Goal: Share content: Share content

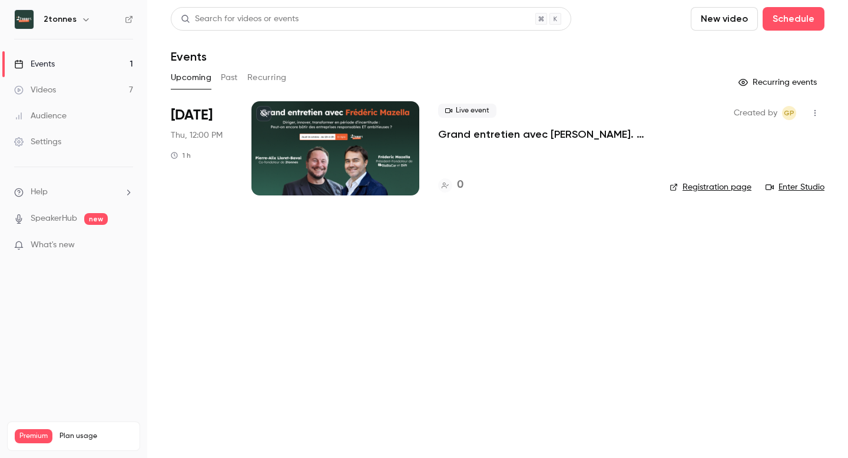
click at [58, 94] on link "Videos 7" at bounding box center [73, 90] width 147 height 26
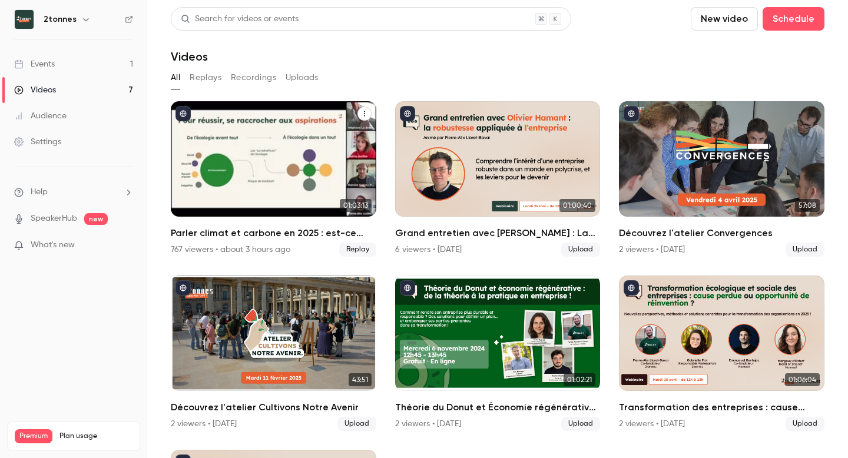
click at [266, 143] on div "Parler climat et carbone en 2025 : est-ce bien raisonnable ?" at bounding box center [274, 158] width 206 height 115
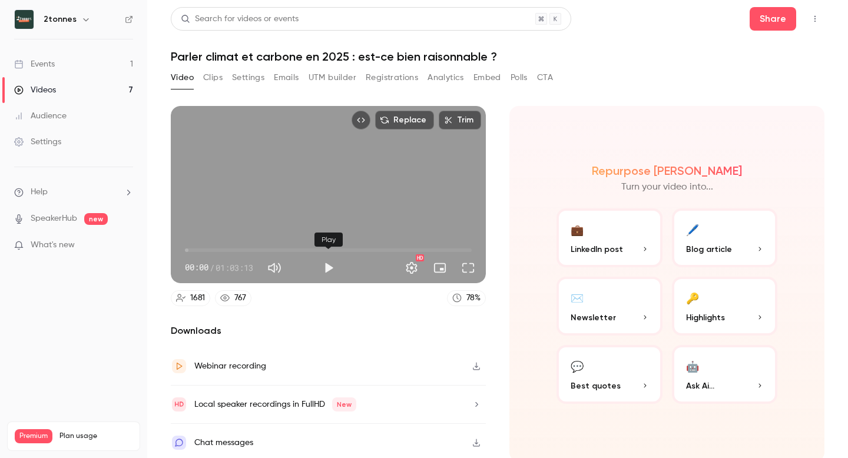
scroll to position [4, 0]
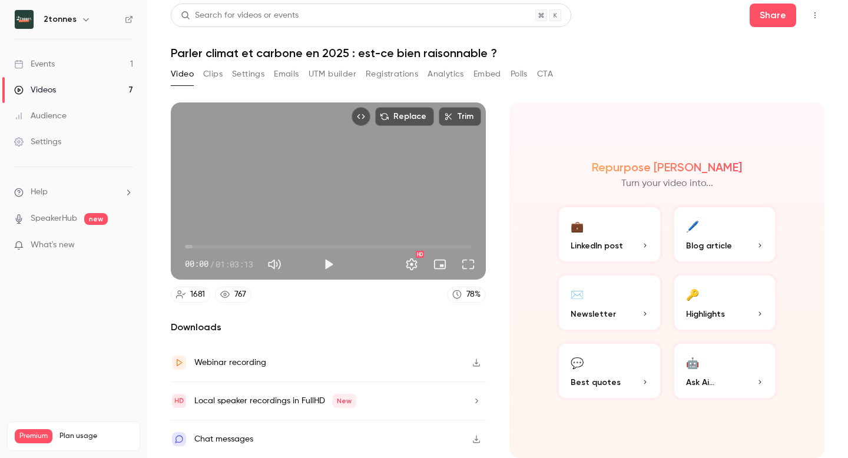
click at [210, 78] on button "Clips" at bounding box center [212, 74] width 19 height 19
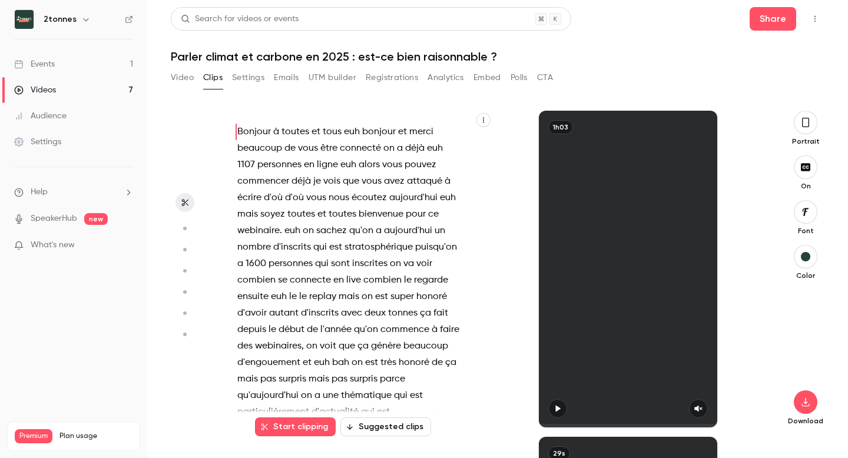
click at [244, 71] on button "Settings" at bounding box center [248, 77] width 32 height 19
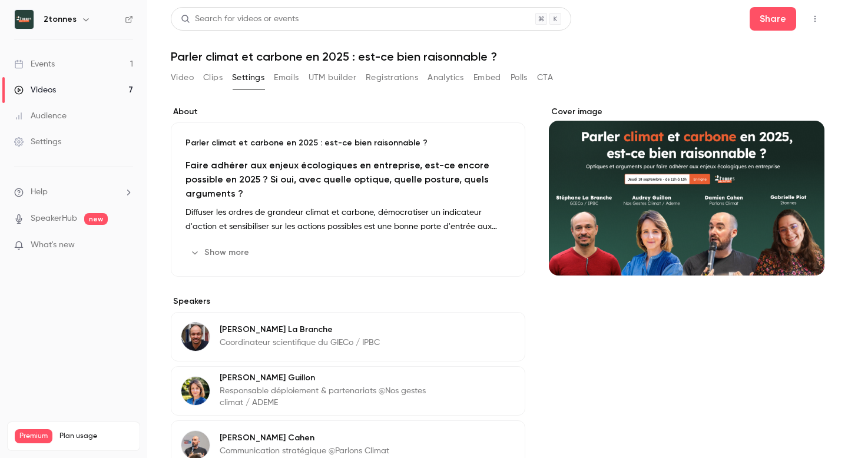
click at [285, 77] on button "Emails" at bounding box center [286, 77] width 25 height 19
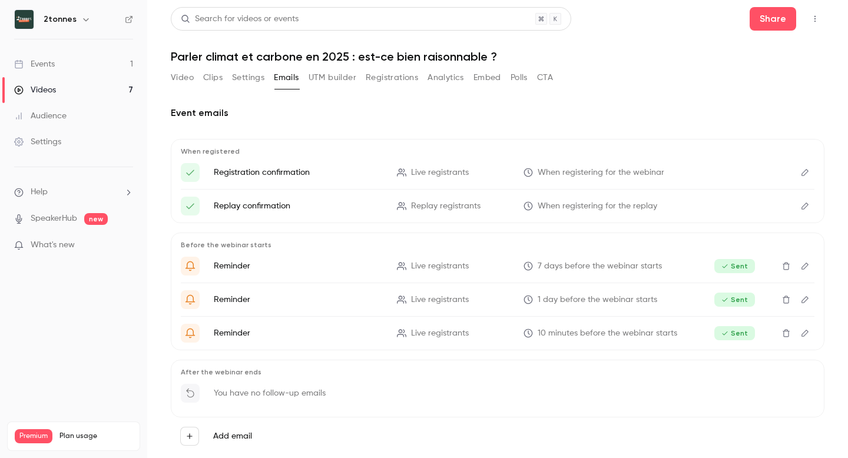
click at [252, 80] on button "Settings" at bounding box center [248, 77] width 32 height 19
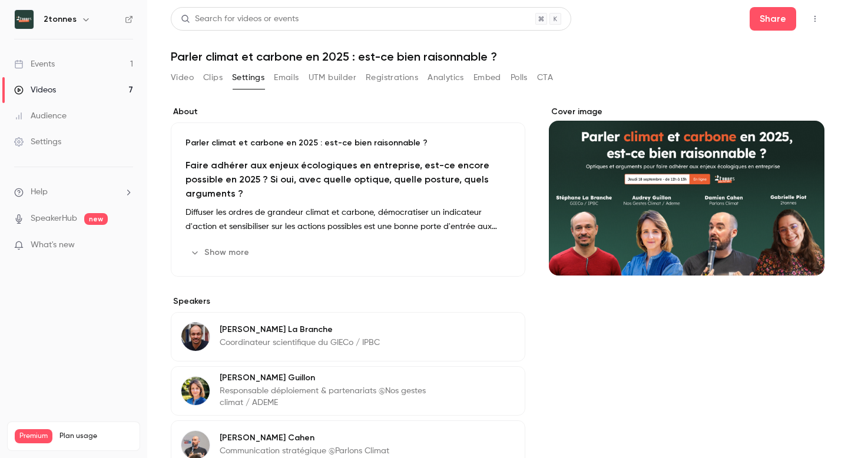
click at [213, 80] on button "Clips" at bounding box center [212, 77] width 19 height 19
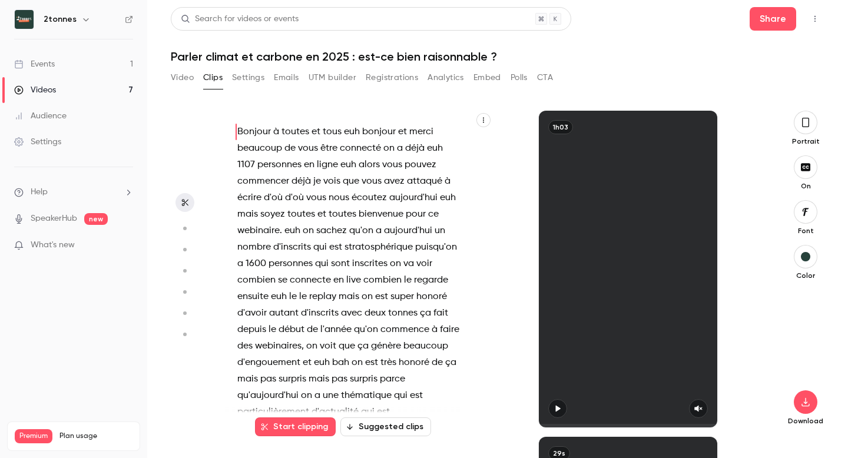
click at [177, 74] on button "Video" at bounding box center [182, 77] width 23 height 19
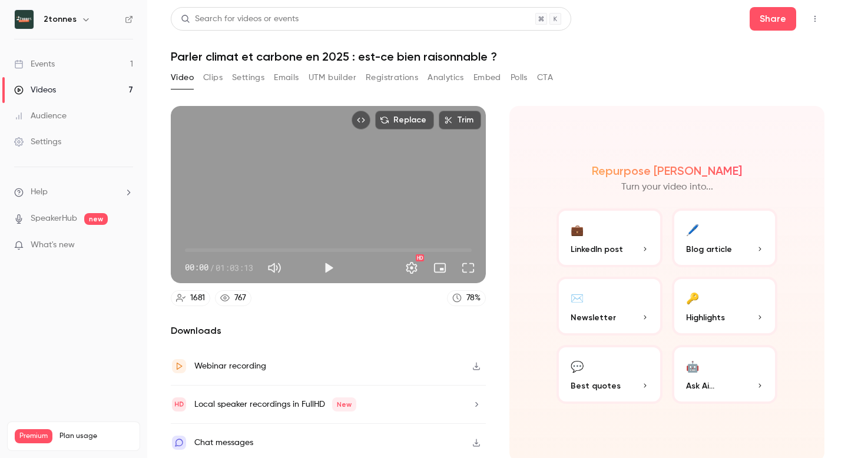
click at [179, 81] on button "Video" at bounding box center [182, 77] width 23 height 19
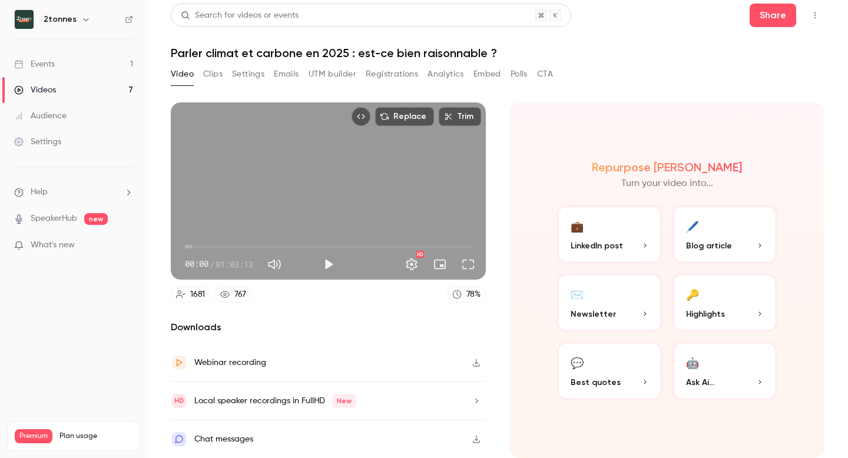
click at [521, 79] on button "Polls" at bounding box center [519, 74] width 17 height 19
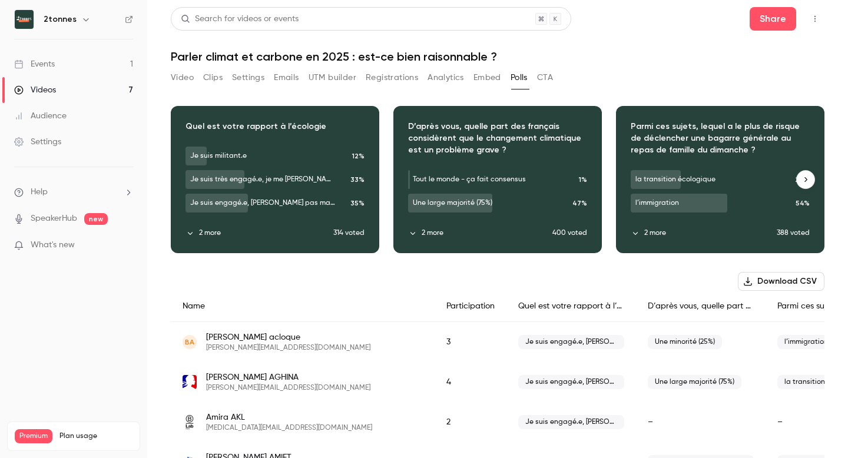
click at [654, 234] on button "2 more" at bounding box center [704, 233] width 146 height 11
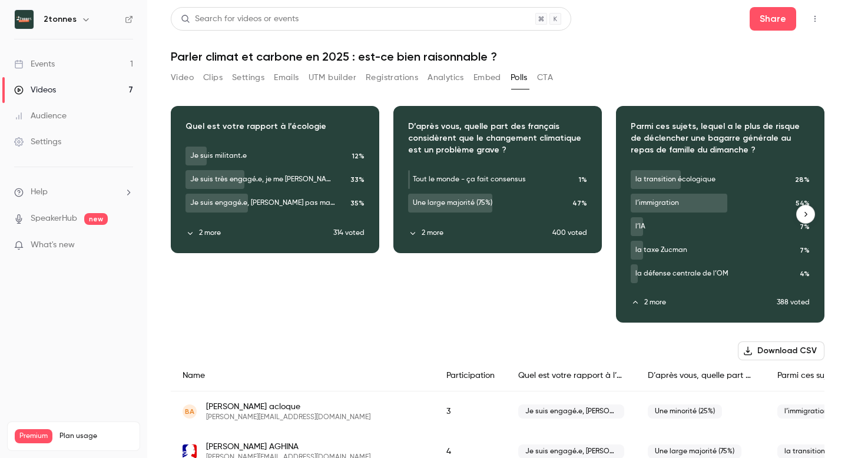
click at [436, 238] on button "2 more" at bounding box center [480, 233] width 144 height 11
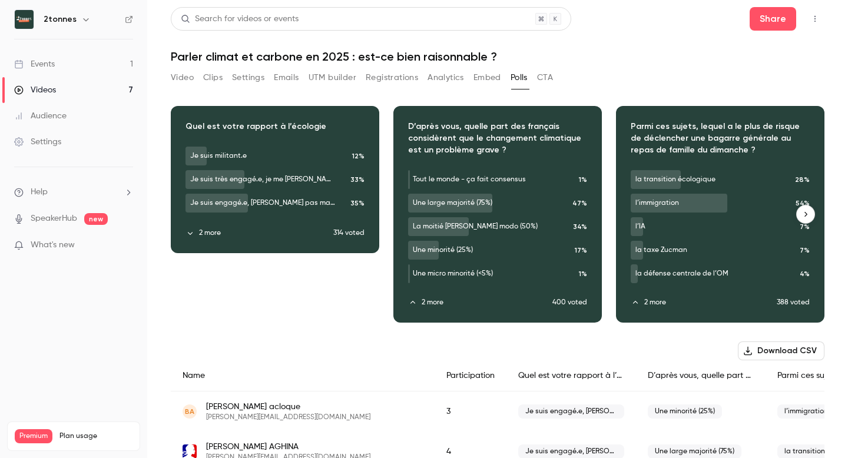
click at [214, 232] on button "2 more" at bounding box center [260, 233] width 148 height 11
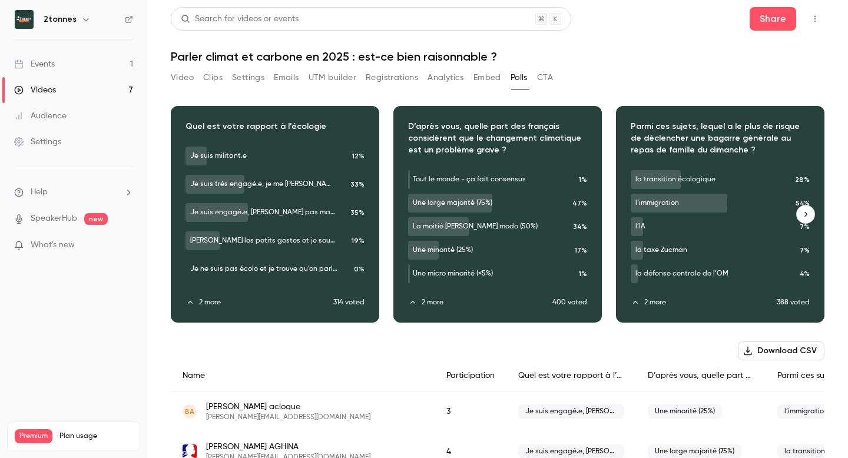
scroll to position [18, 0]
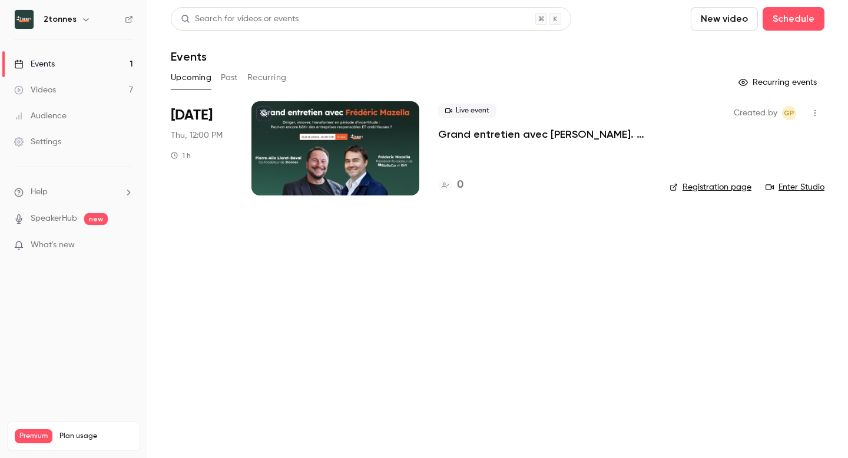
click at [71, 92] on link "Videos 7" at bounding box center [73, 90] width 147 height 26
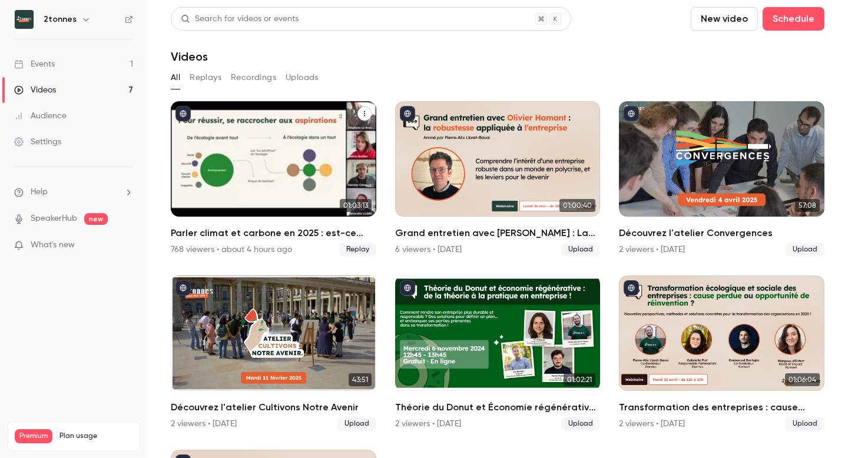
click at [272, 166] on div "Parler climat et carbone en 2025 : est-ce bien raisonnable ?" at bounding box center [274, 158] width 206 height 115
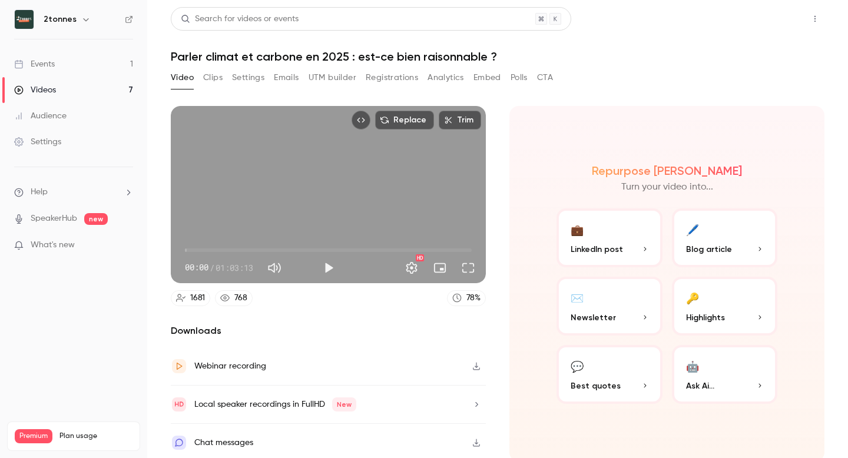
click at [779, 15] on button "Share" at bounding box center [773, 19] width 47 height 24
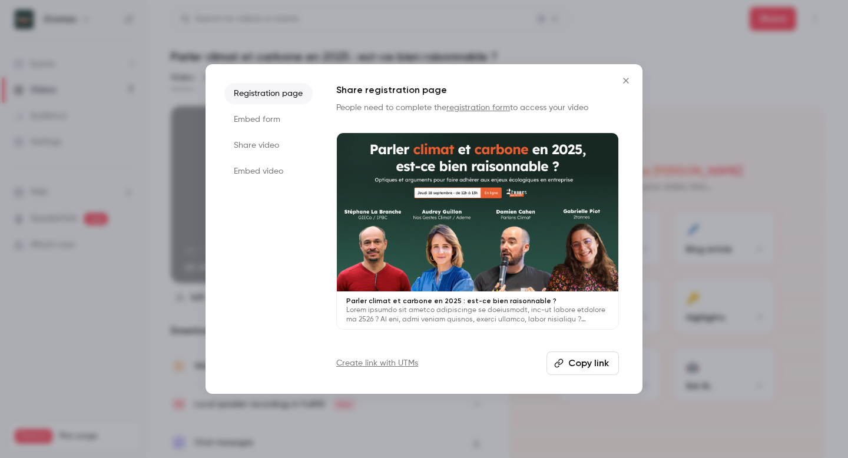
click at [579, 363] on button "Copy link" at bounding box center [583, 364] width 72 height 24
click at [267, 144] on li "Share video" at bounding box center [268, 145] width 88 height 21
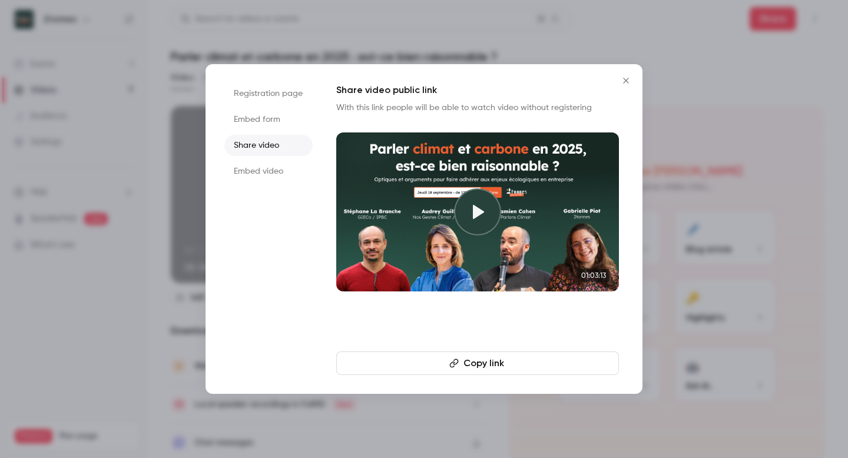
click at [444, 362] on button "Copy link" at bounding box center [477, 364] width 283 height 24
click at [632, 85] on icon "Close" at bounding box center [626, 80] width 14 height 9
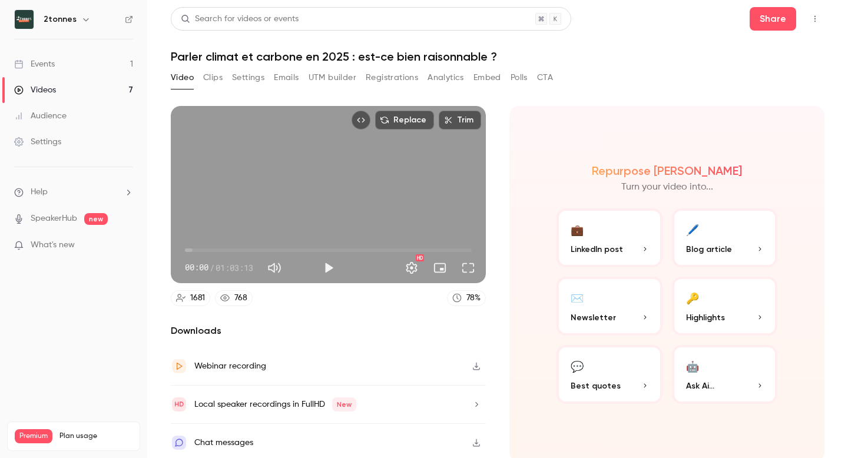
click at [60, 61] on link "Events 1" at bounding box center [73, 64] width 147 height 26
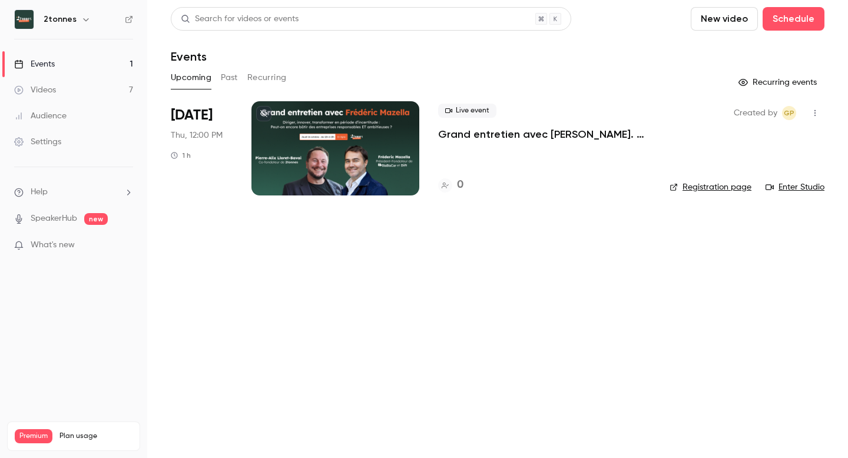
click at [464, 133] on p "Grand entretien avec [PERSON_NAME]. Diriger, innover, transformer en période d’…" at bounding box center [544, 134] width 213 height 14
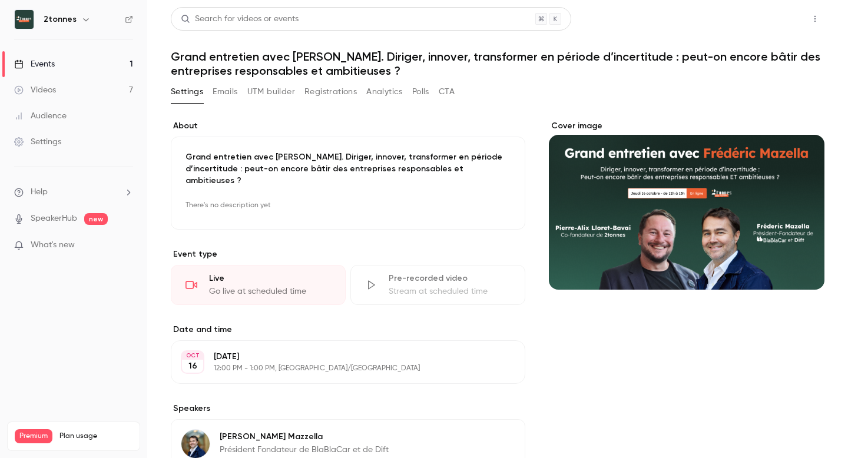
click at [772, 14] on button "Share" at bounding box center [773, 19] width 47 height 24
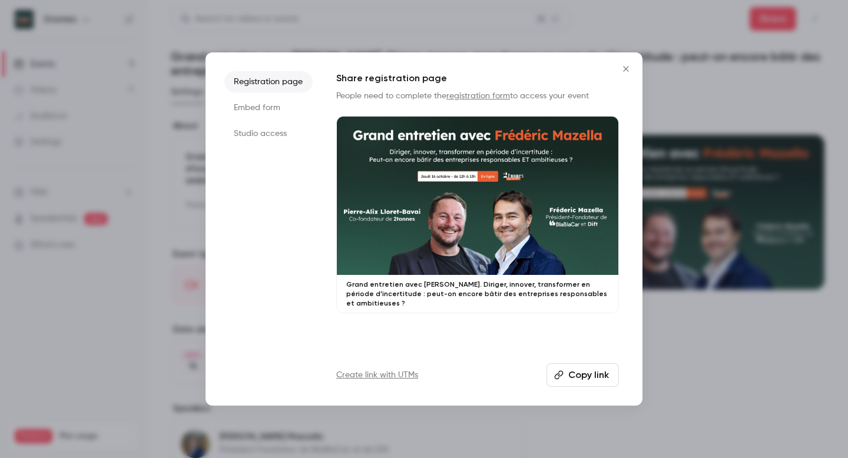
click at [573, 375] on button "Copy link" at bounding box center [583, 376] width 72 height 24
